Goal: Transaction & Acquisition: Purchase product/service

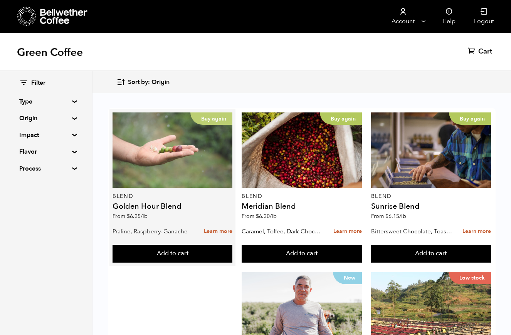
click at [168, 175] on div "Buy again" at bounding box center [172, 149] width 120 height 75
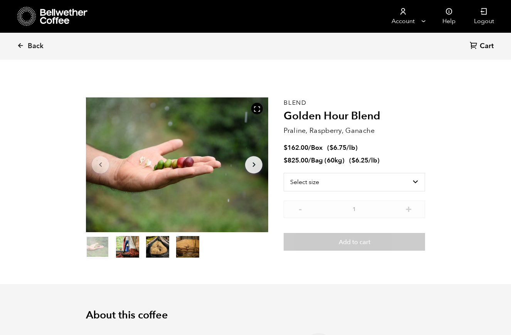
scroll to position [335, 330]
select select "bag-3"
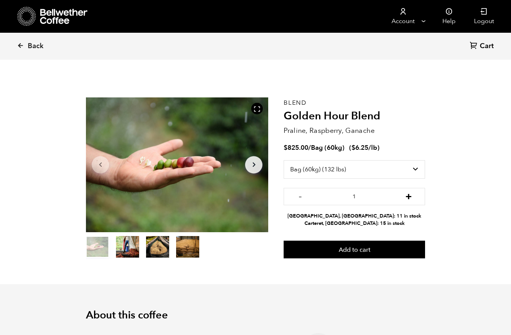
click at [409, 195] on button "+" at bounding box center [409, 196] width 10 height 8
type input "2"
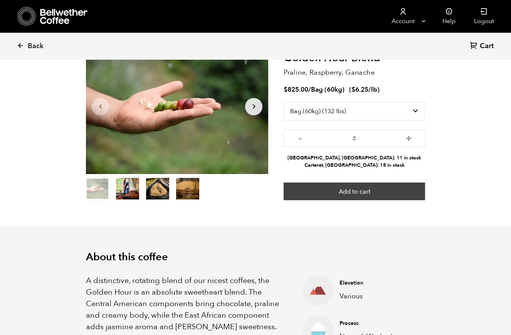
scroll to position [56, 0]
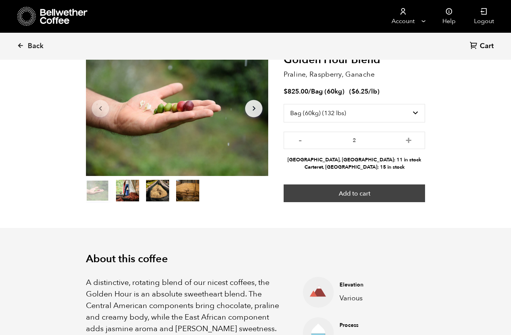
click at [396, 189] on button "Add to cart" at bounding box center [353, 194] width 141 height 18
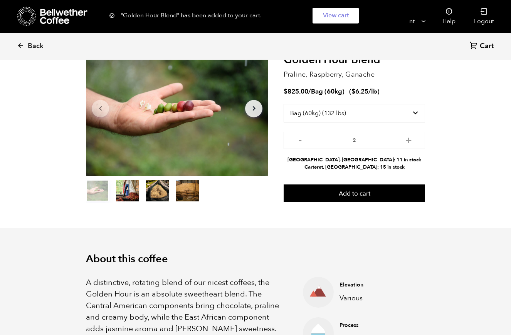
click at [484, 48] on span "Cart" at bounding box center [487, 46] width 14 height 9
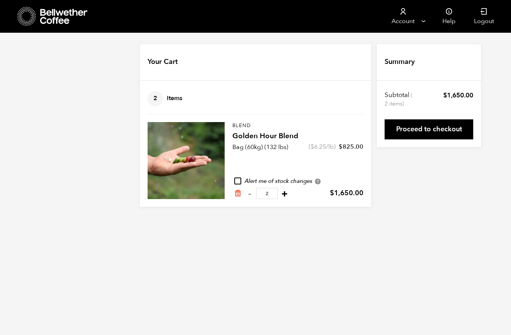
click at [280, 196] on button "+" at bounding box center [285, 194] width 10 height 8
type input "3"
click at [280, 193] on button "+" at bounding box center [285, 194] width 10 height 8
type input "4"
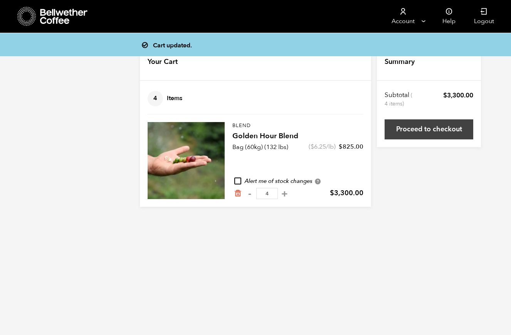
click at [416, 136] on link "Proceed to checkout" at bounding box center [428, 129] width 89 height 20
